Goal: Book appointment/travel/reservation

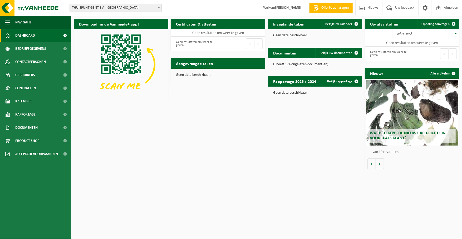
click at [156, 6] on span at bounding box center [158, 7] width 5 height 7
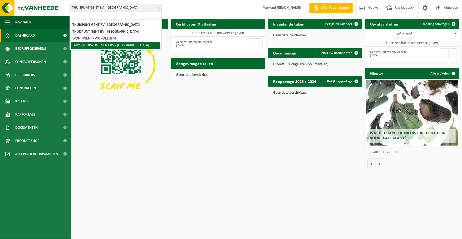
select select "126076"
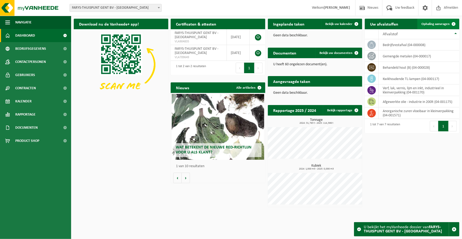
click at [435, 25] on span "Ophaling aanvragen" at bounding box center [435, 23] width 28 height 3
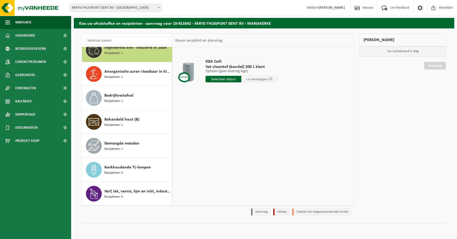
scroll to position [18, 0]
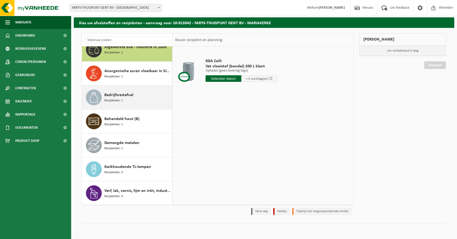
click at [127, 93] on span "Bedrijfsrestafval" at bounding box center [118, 95] width 29 height 6
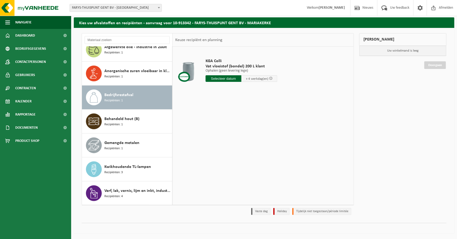
scroll to position [9, 0]
click at [229, 79] on input "text" at bounding box center [223, 78] width 36 height 7
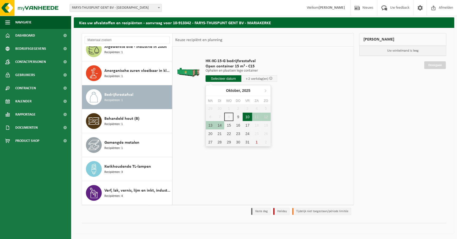
click at [247, 119] on div "10" at bounding box center [247, 117] width 9 height 8
type input "Van 2025-10-10"
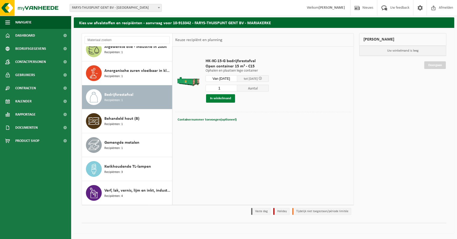
click at [228, 99] on button "In winkelmand" at bounding box center [220, 98] width 29 height 8
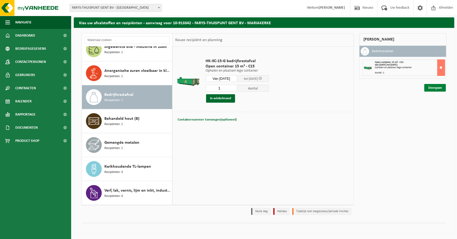
click at [428, 92] on link "Doorgaan" at bounding box center [435, 88] width 22 height 8
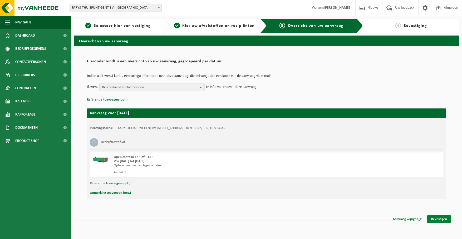
click at [436, 220] on link "Bevestigen" at bounding box center [439, 219] width 24 height 8
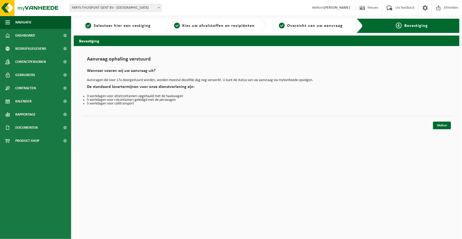
click at [378, 174] on html "Vestiging: THUISPUNT GENT BV - GENT THUISPUNT GENT BV - MARIAKERKE WONINGENT - …" at bounding box center [231, 119] width 462 height 239
click at [444, 127] on link "Sluiten" at bounding box center [442, 126] width 18 height 8
